Goal: Task Accomplishment & Management: Complete application form

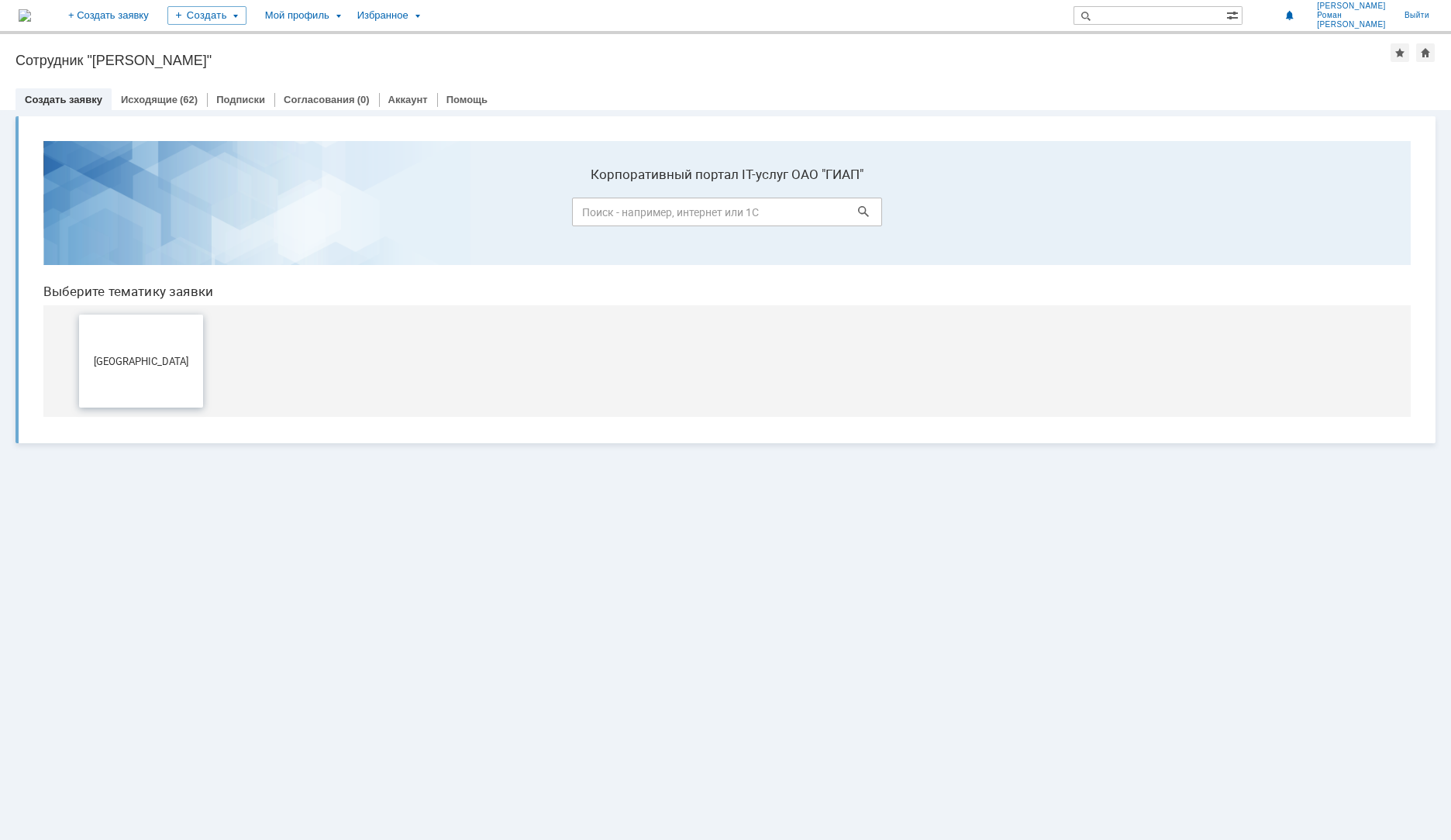
click at [176, 373] on button "[GEOGRAPHIC_DATA]" at bounding box center [141, 361] width 124 height 93
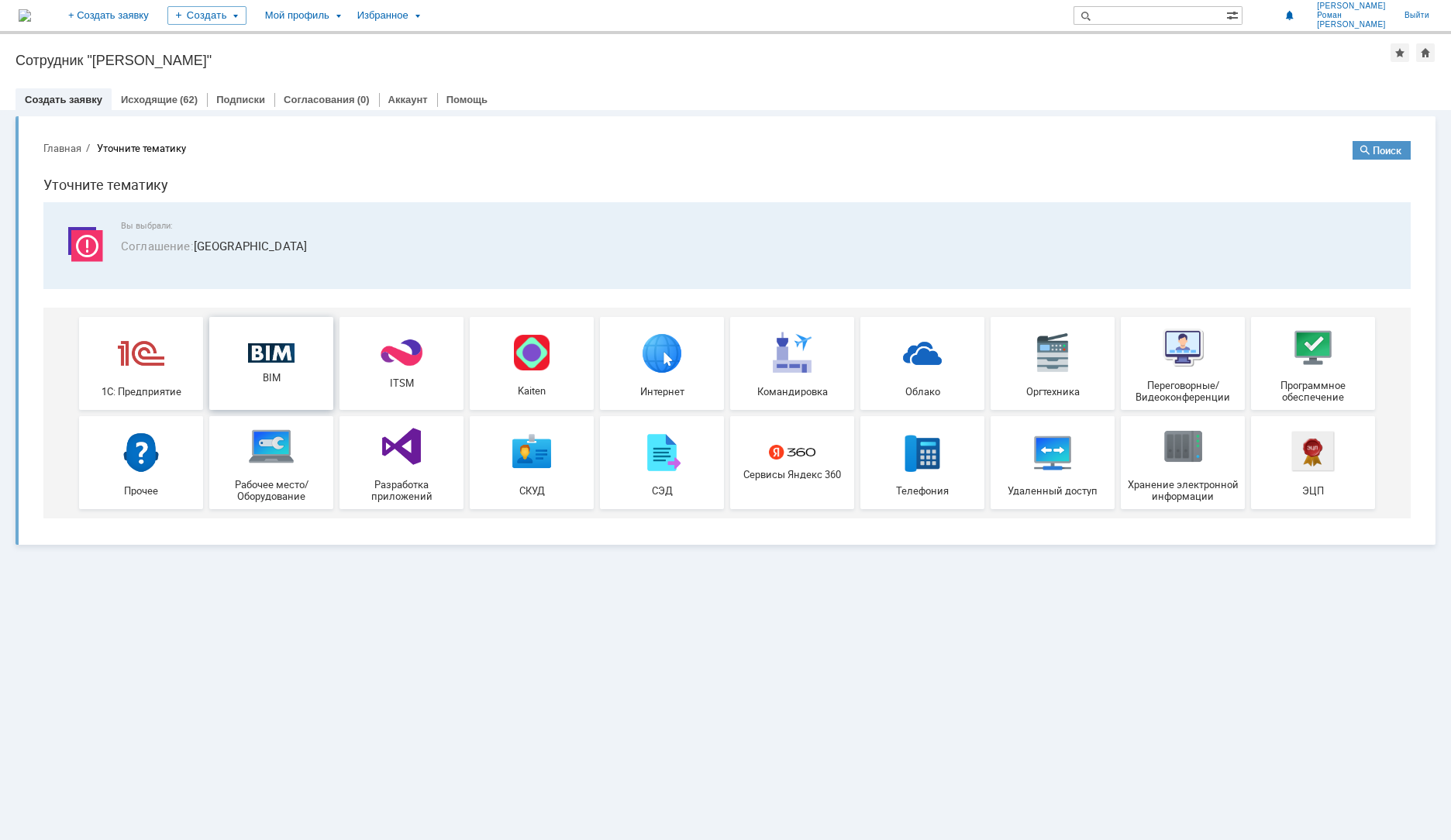
click at [307, 370] on div "BIM" at bounding box center [271, 364] width 115 height 41
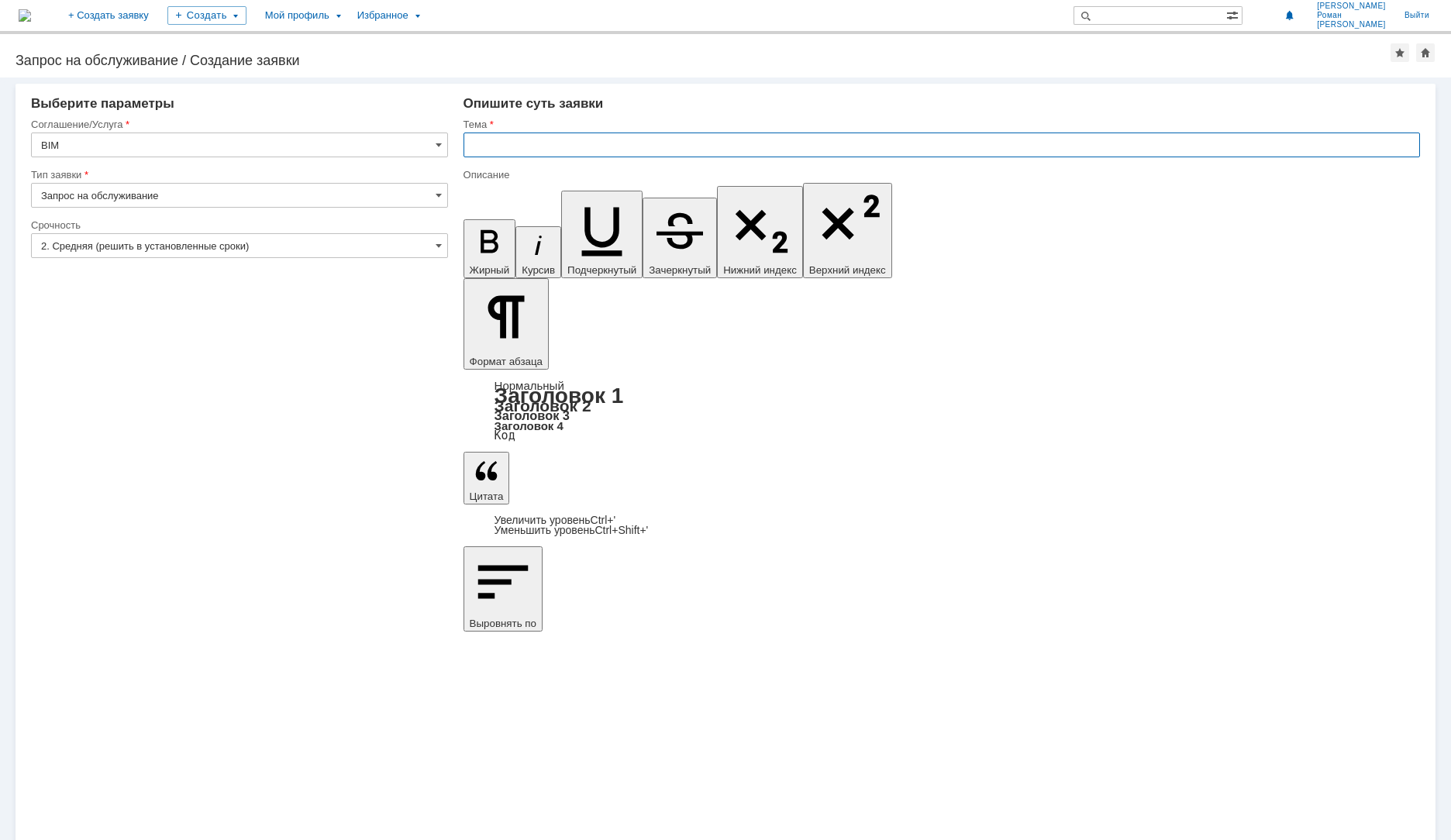
click at [492, 150] on input "text" at bounding box center [942, 144] width 956 height 25
type input "УКЛ_Настройка отчета ВТ"
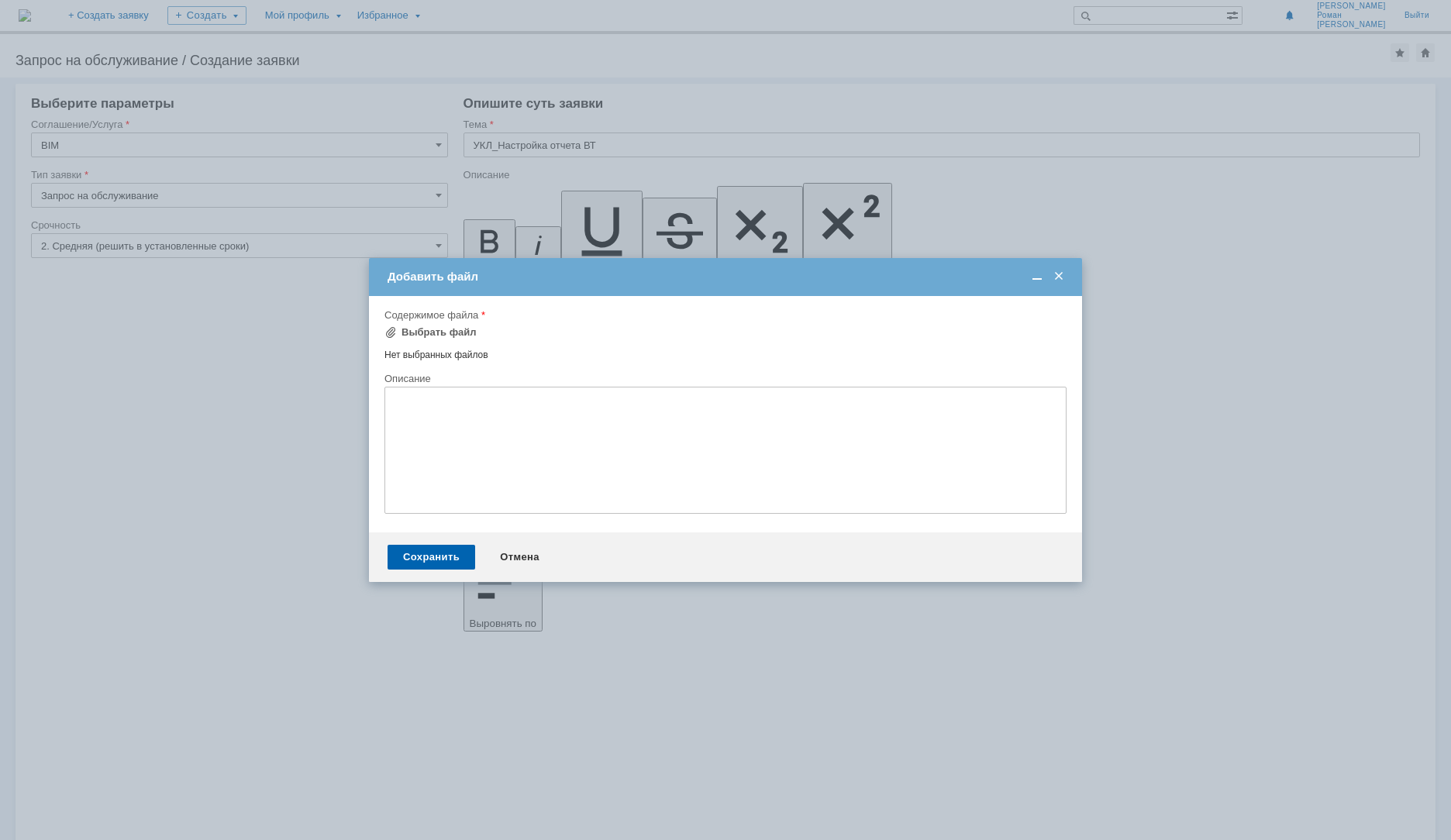
click at [439, 418] on textarea at bounding box center [726, 450] width 682 height 127
click at [431, 565] on div "Сохранить" at bounding box center [431, 559] width 88 height 25
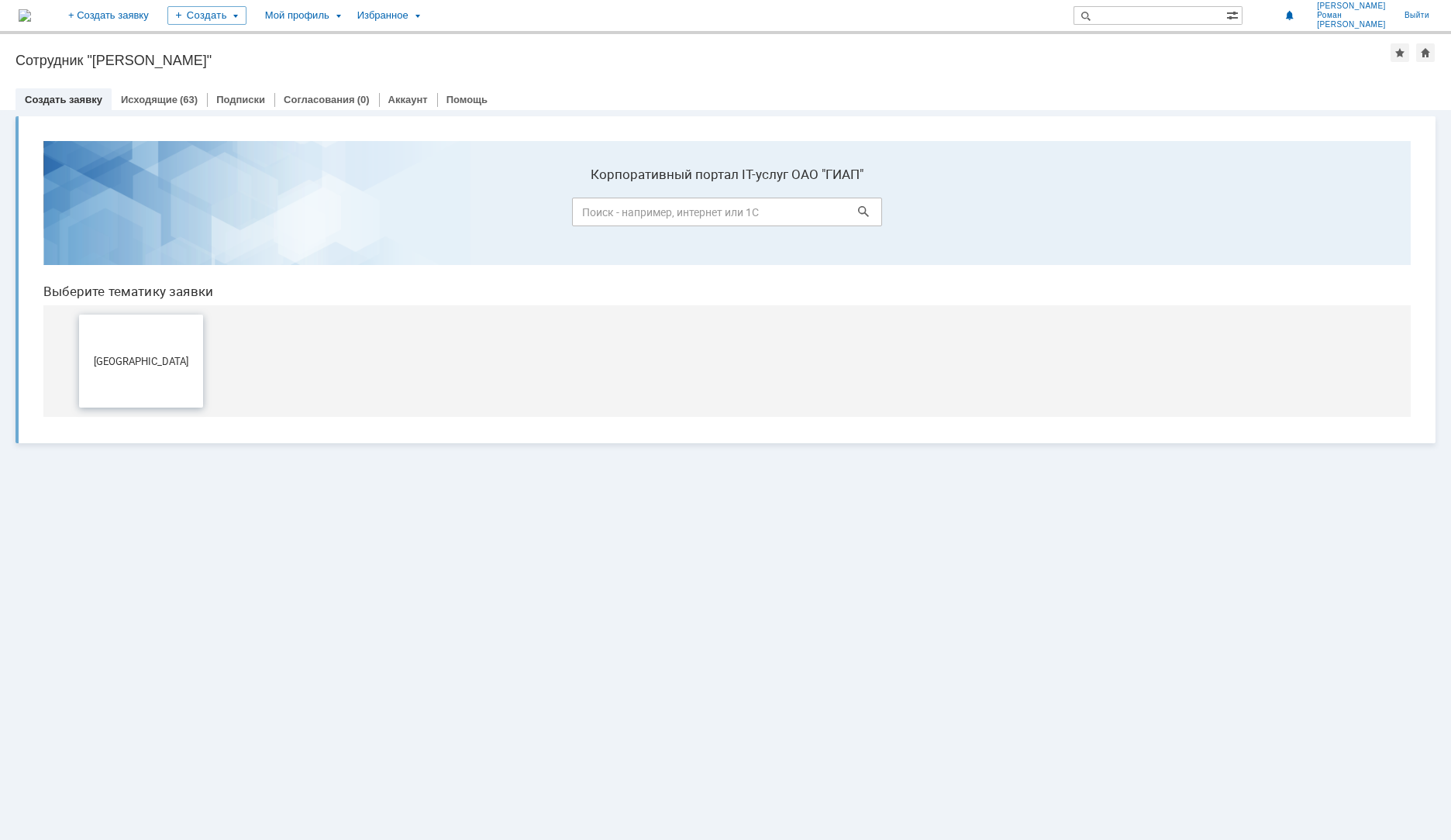
click at [161, 379] on button "[GEOGRAPHIC_DATA]" at bounding box center [141, 361] width 124 height 93
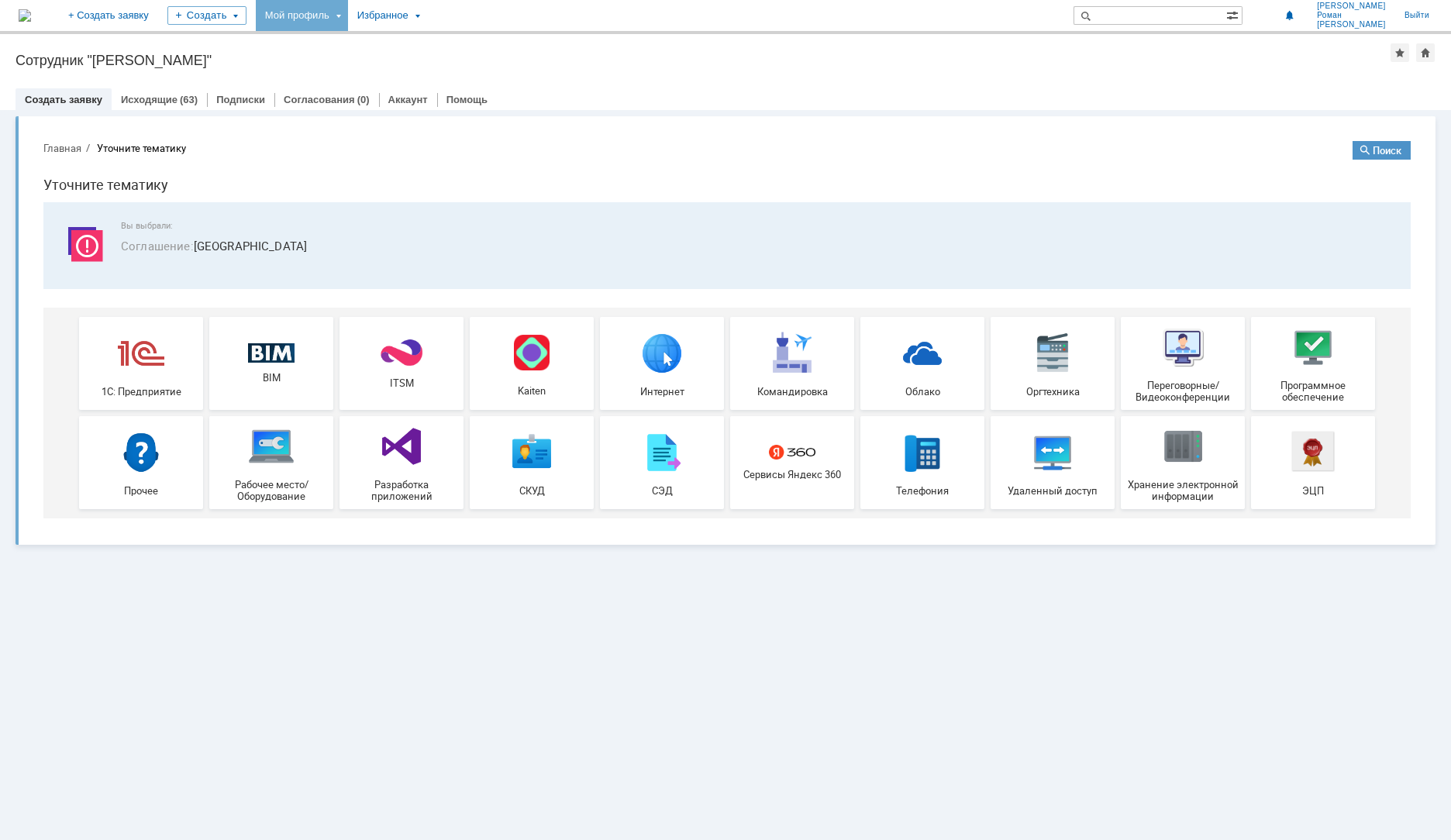
click at [348, 20] on div "Мой профиль" at bounding box center [302, 15] width 92 height 31
click at [474, 71] on link "Мои заявки" at bounding box center [441, 72] width 117 height 19
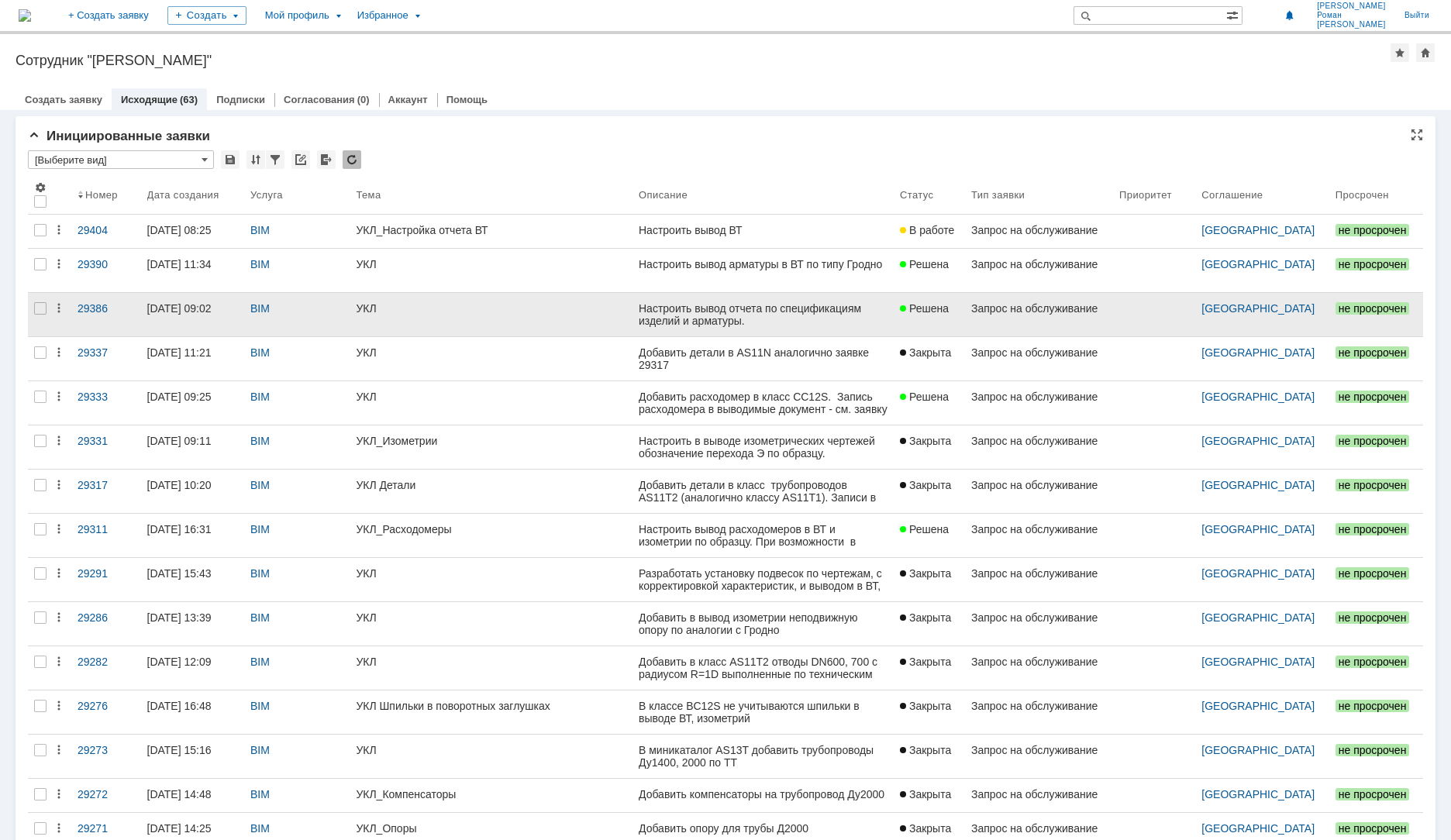
click at [475, 331] on link "УКЛ" at bounding box center [491, 315] width 283 height 44
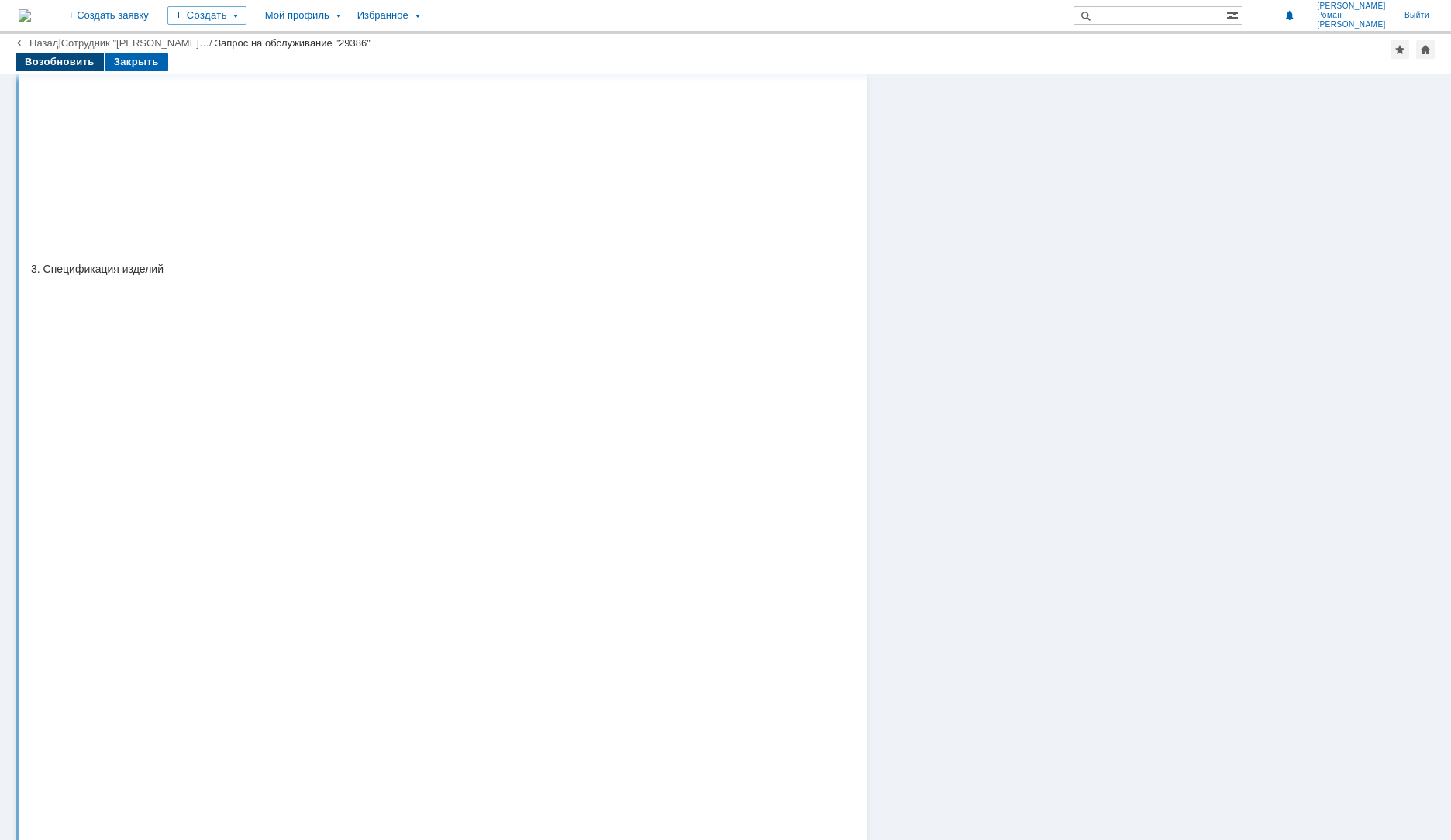
scroll to position [543, 0]
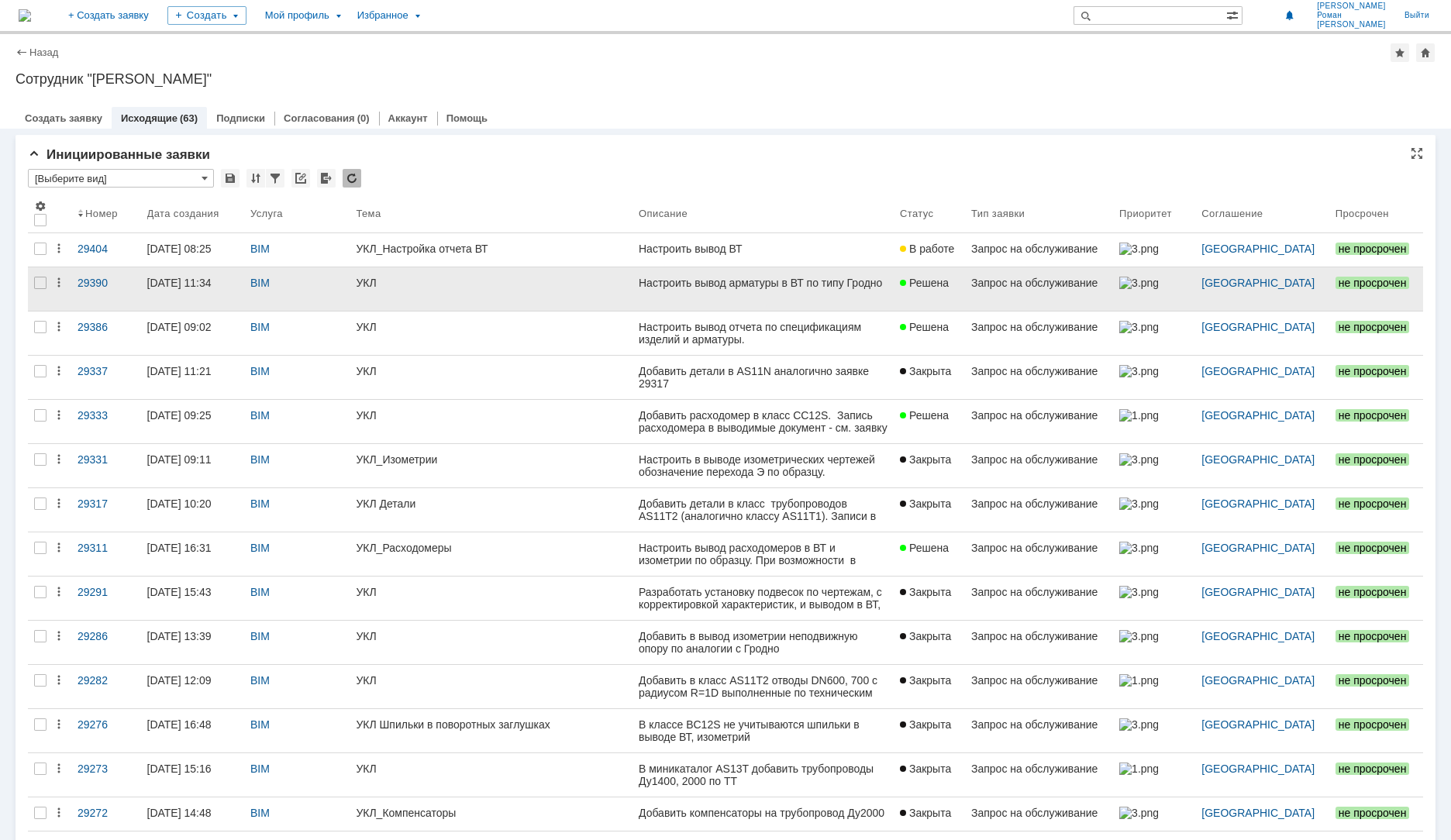
click at [211, 287] on div "10.09.2025 11:34" at bounding box center [179, 282] width 64 height 12
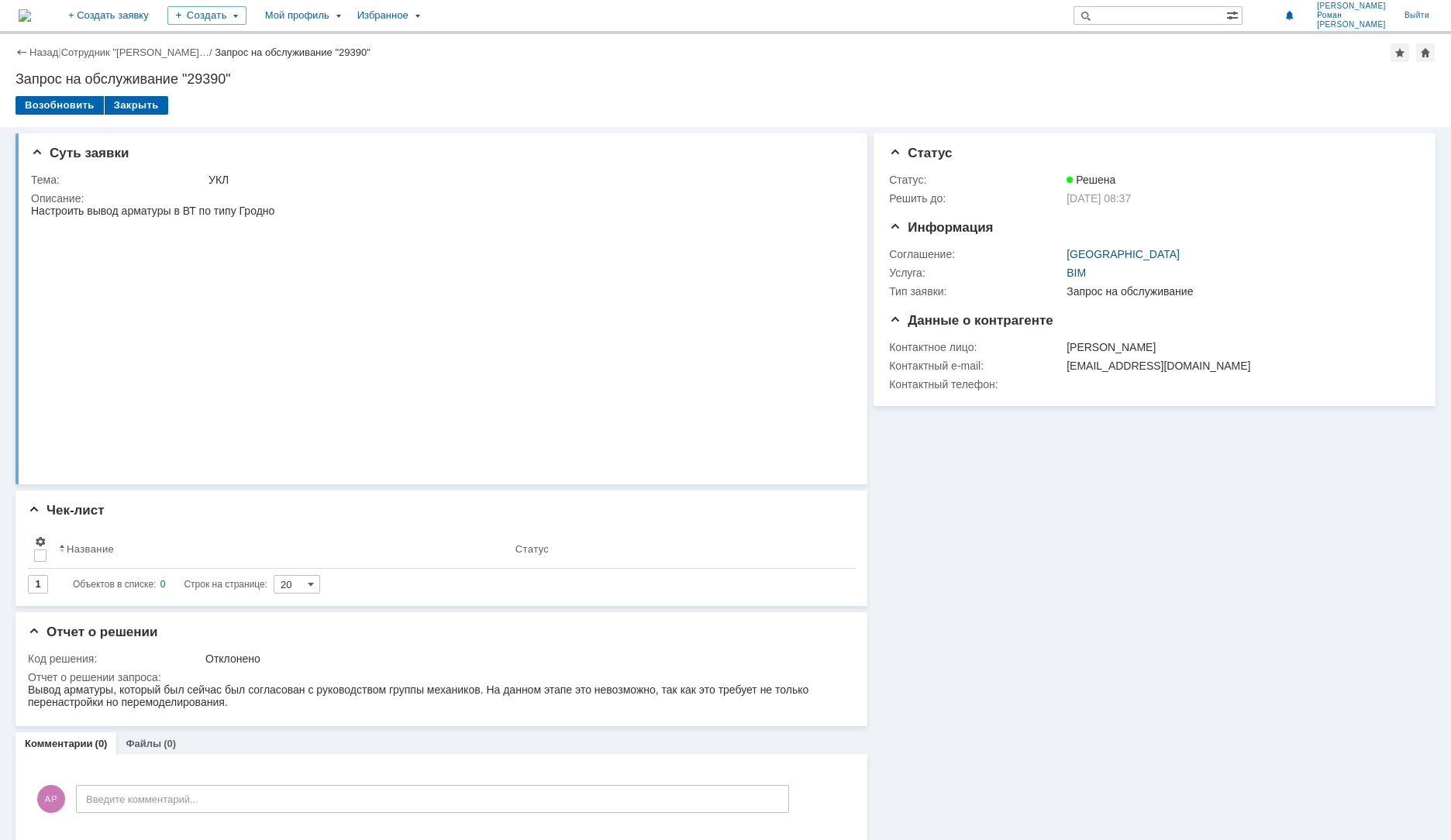
click at [145, 376] on img at bounding box center [303, 340] width 544 height 247
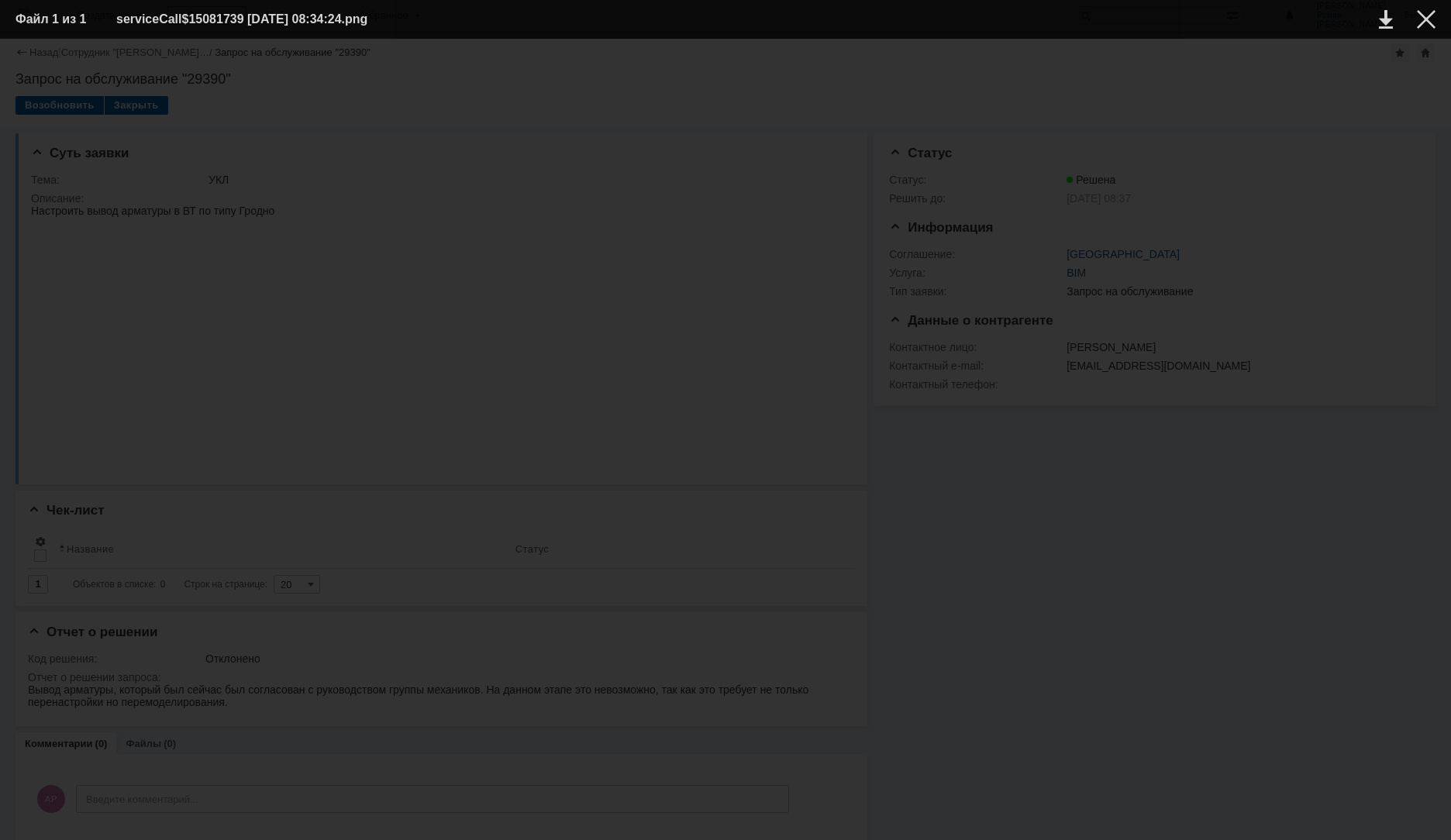
click at [1364, 359] on div at bounding box center [726, 439] width 1420 height 770
click at [1431, 21] on div at bounding box center [1426, 20] width 19 height 19
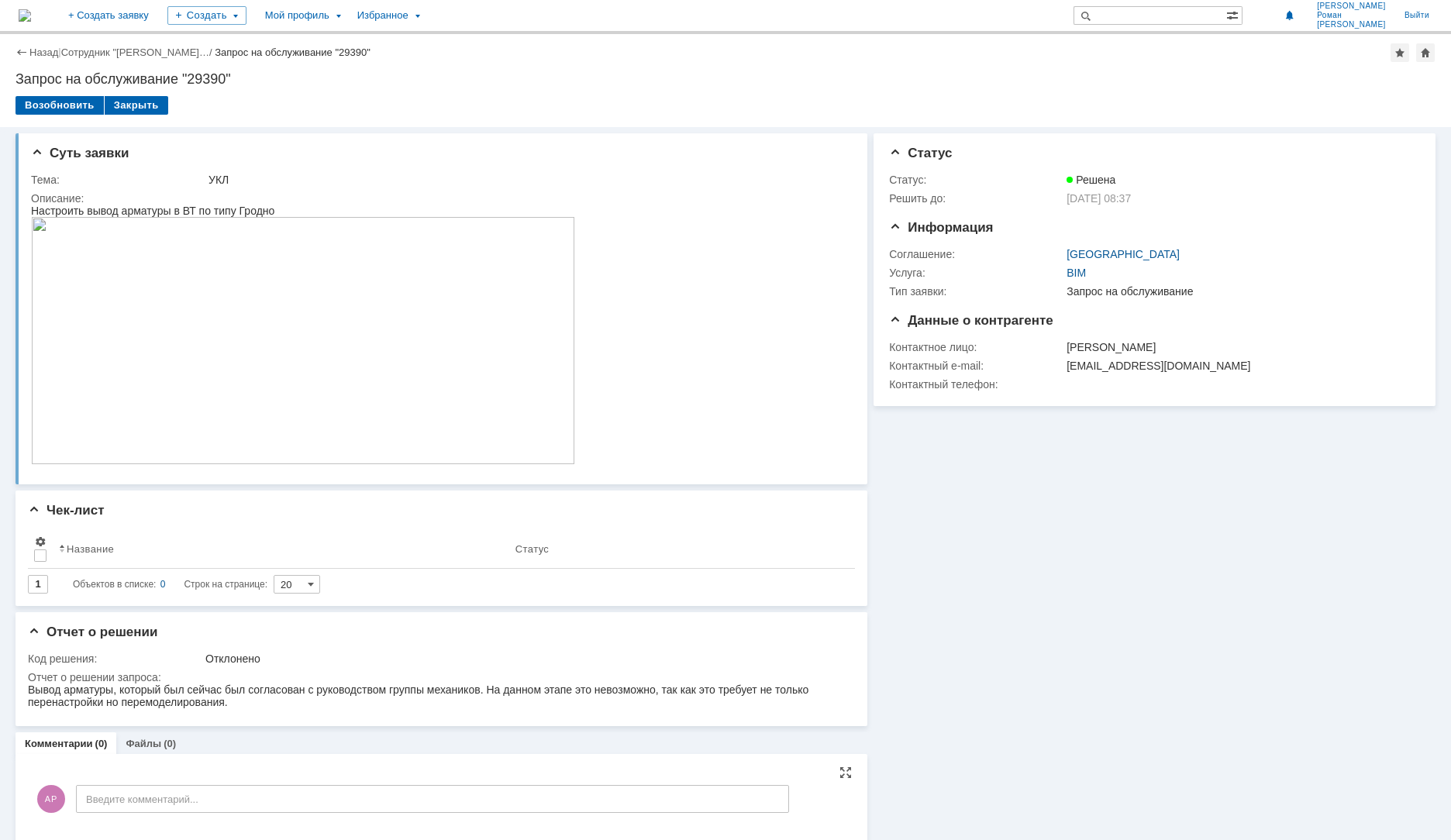
click at [180, 785] on div "АР Введите комментарий..." at bounding box center [410, 800] width 758 height 72
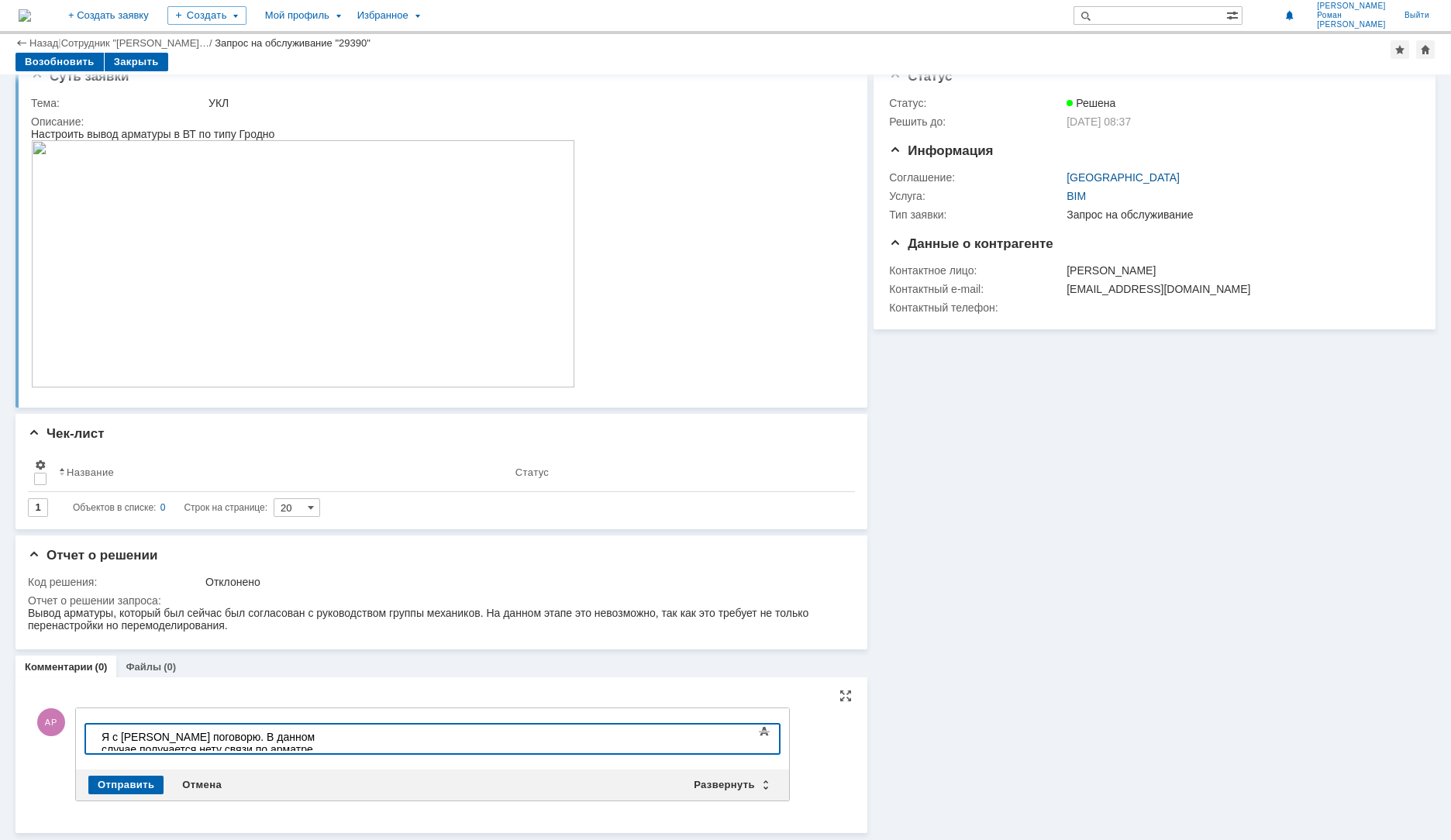
scroll to position [22, 0]
click at [145, 785] on div "Отправить" at bounding box center [126, 787] width 75 height 19
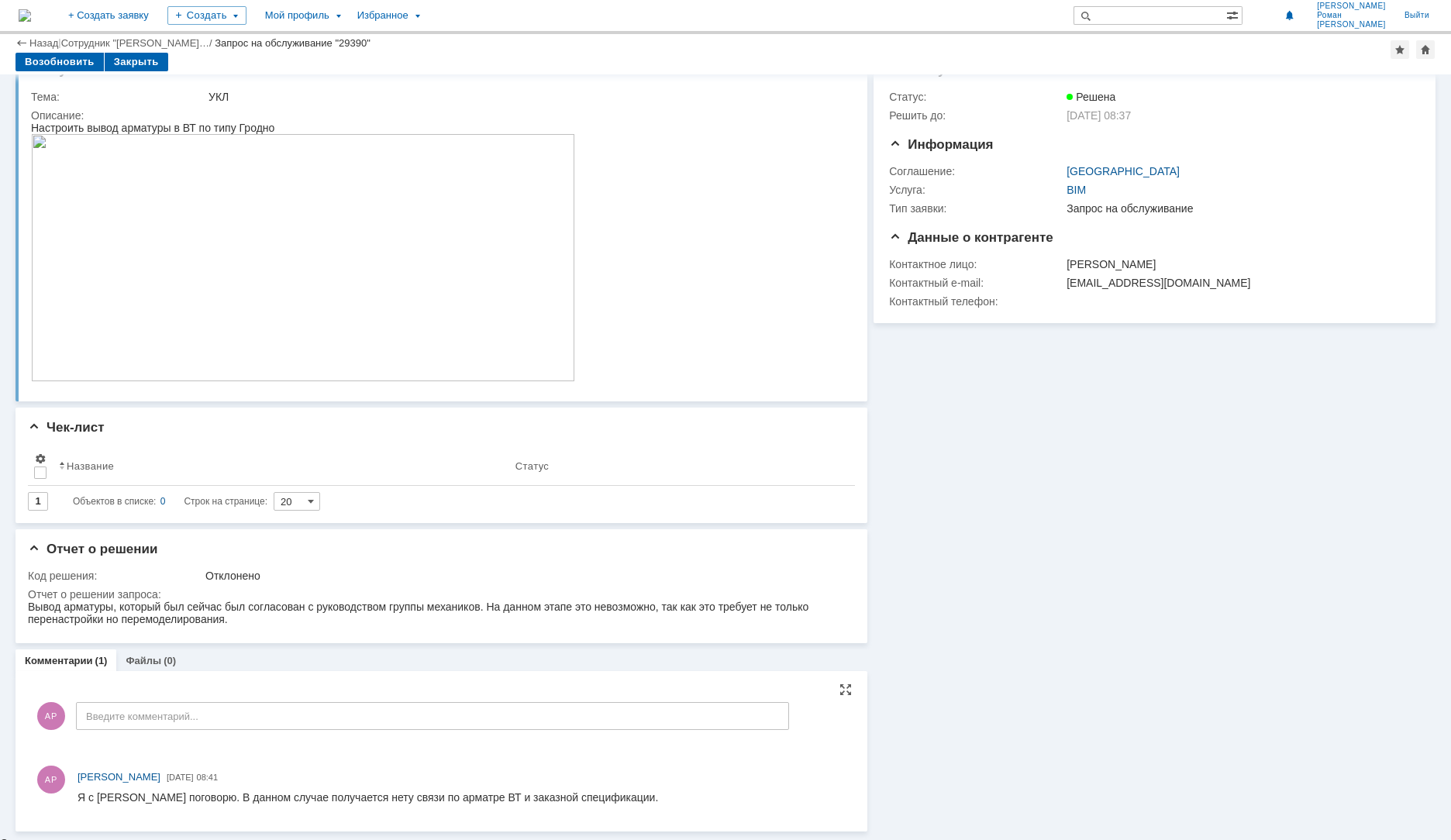
scroll to position [30, 0]
